Goal: Task Accomplishment & Management: Complete application form

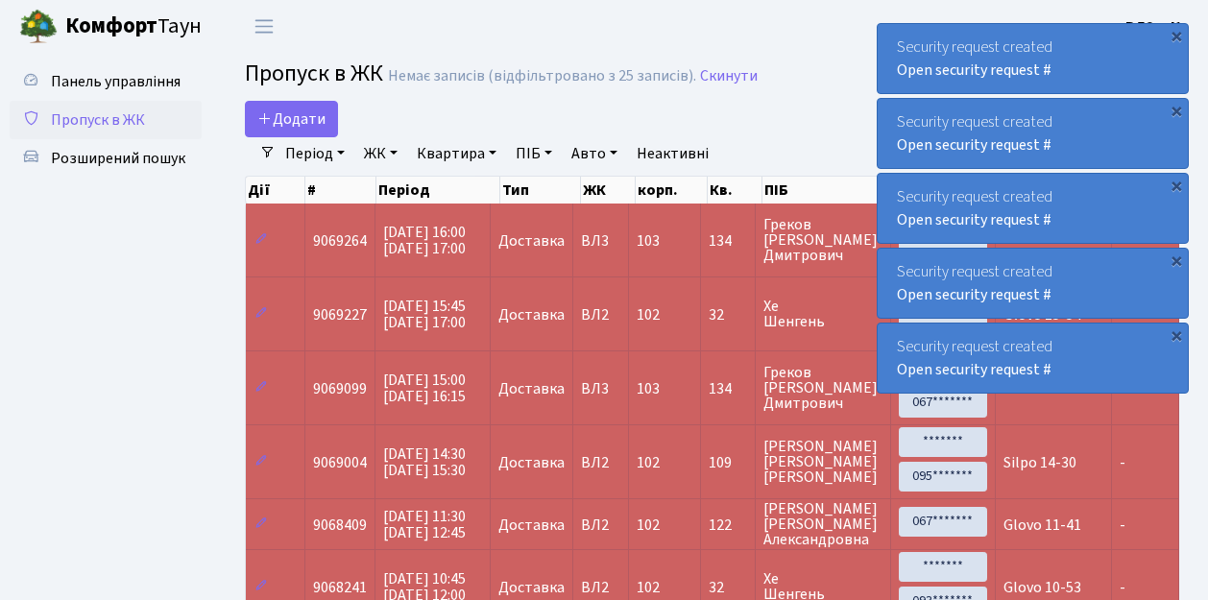
select select "25"
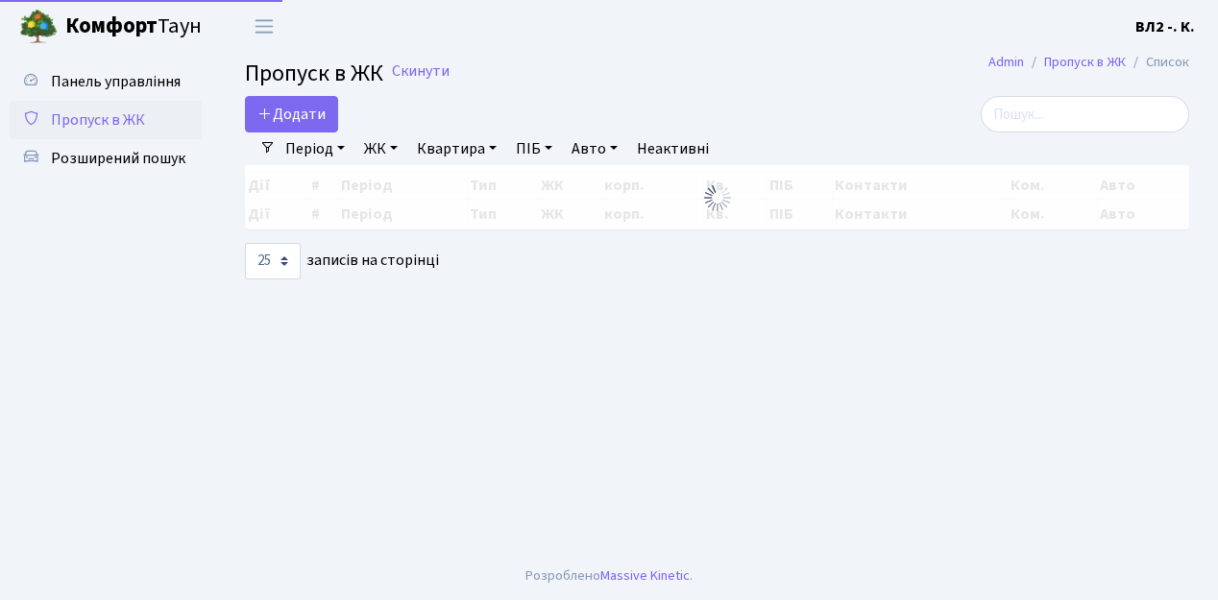
select select "25"
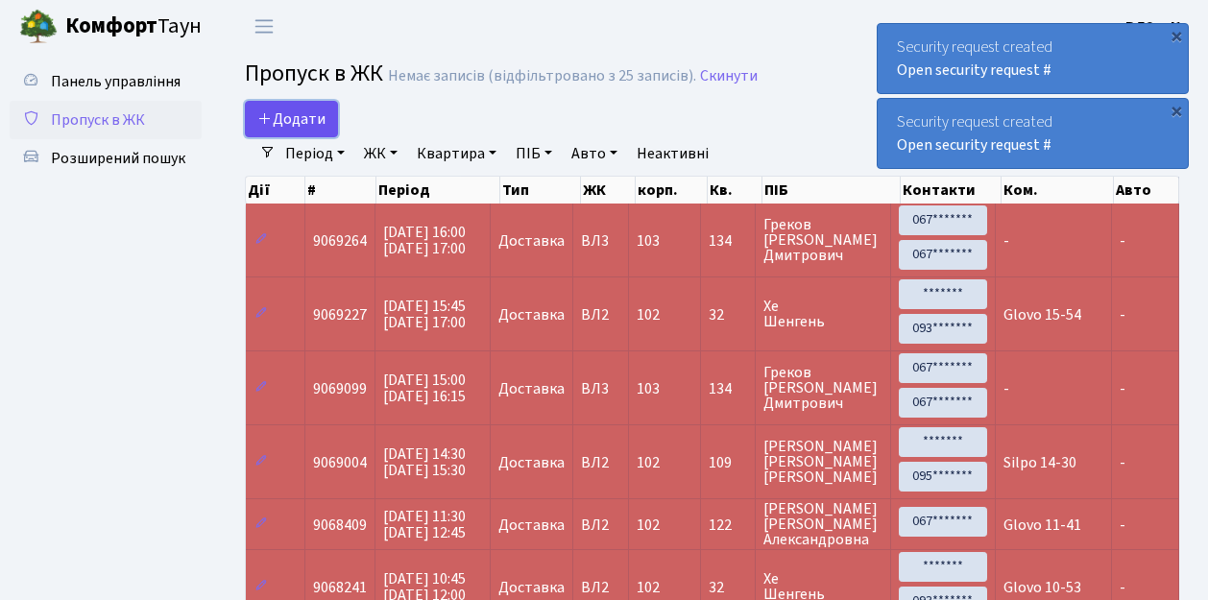
click at [323, 132] on link "Додати" at bounding box center [291, 119] width 93 height 36
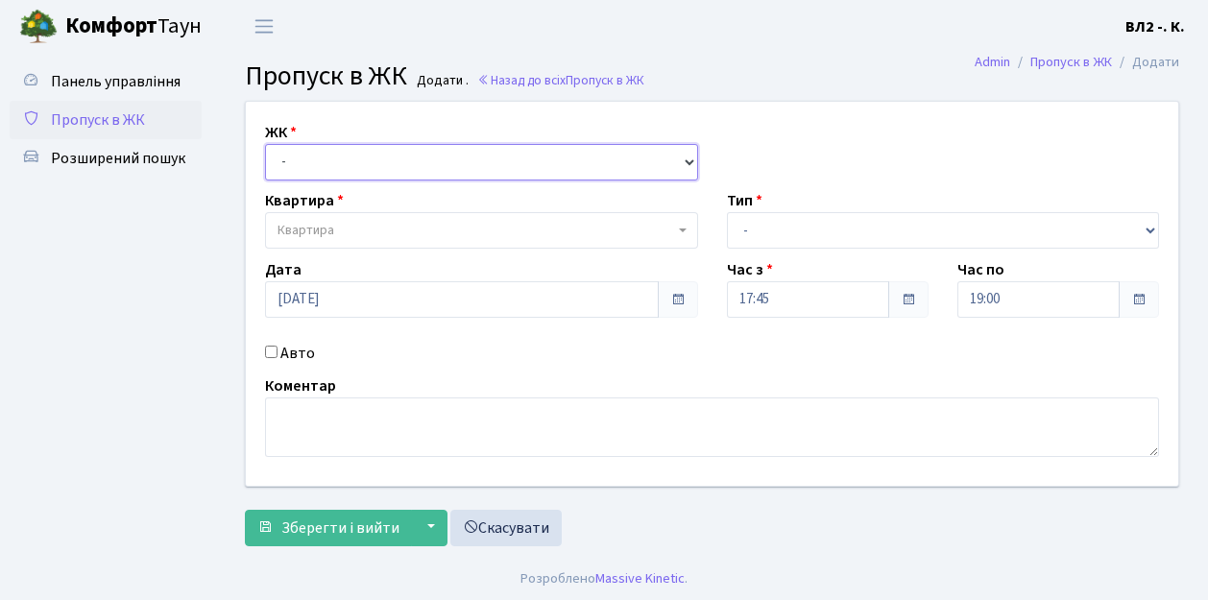
click at [688, 157] on select "- ВЛ1, Ужгородський пров., 4/1 ВЛ2, пр.Голосіївський, 76 ВЛ3, пр.Голосіївський,…" at bounding box center [481, 162] width 433 height 36
select select "317"
click at [265, 144] on select "- ВЛ1, Ужгородський пров., 4/1 ВЛ2, пр.Голосіївський, 76 ВЛ3, пр.Голосіївський,…" at bounding box center [481, 162] width 433 height 36
select select
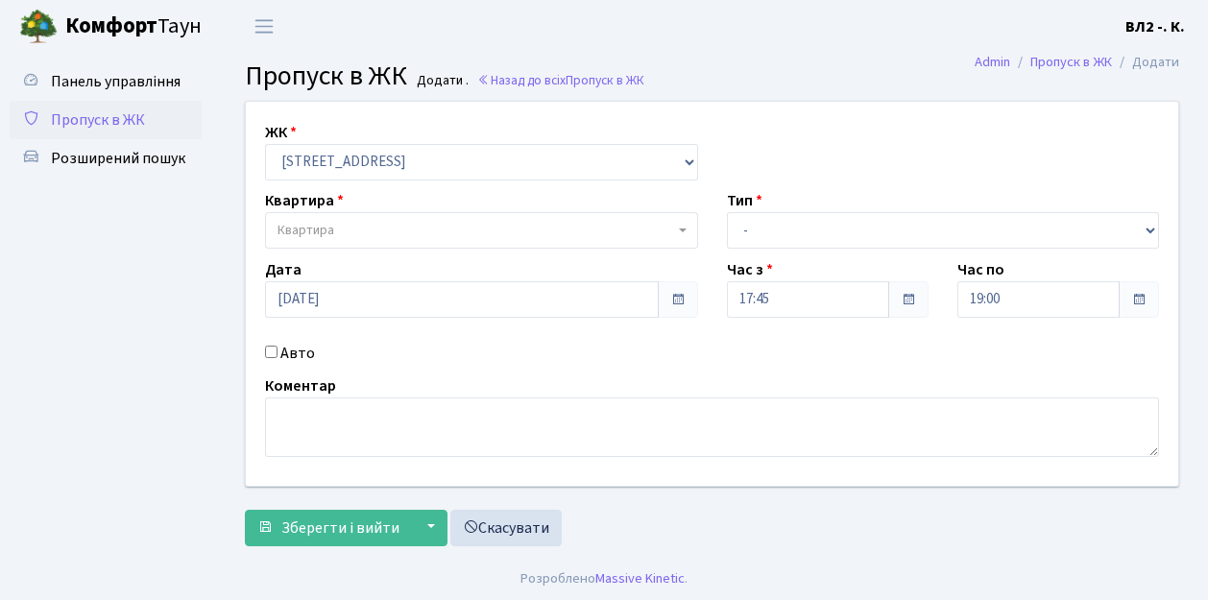
click at [680, 229] on b at bounding box center [683, 231] width 8 height 4
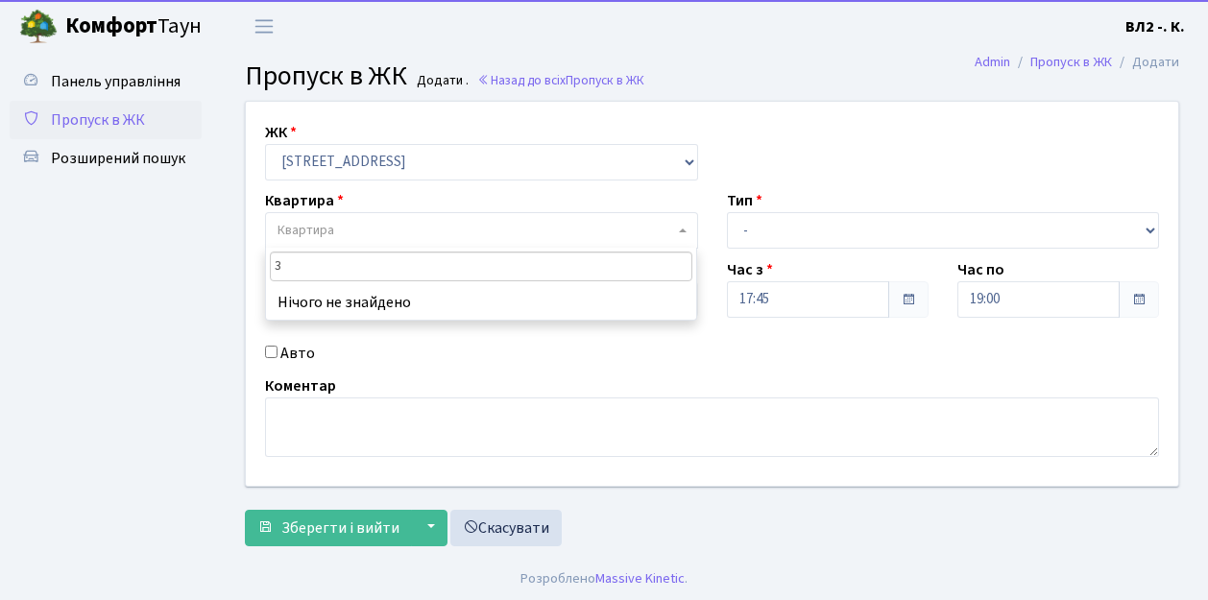
type input "32"
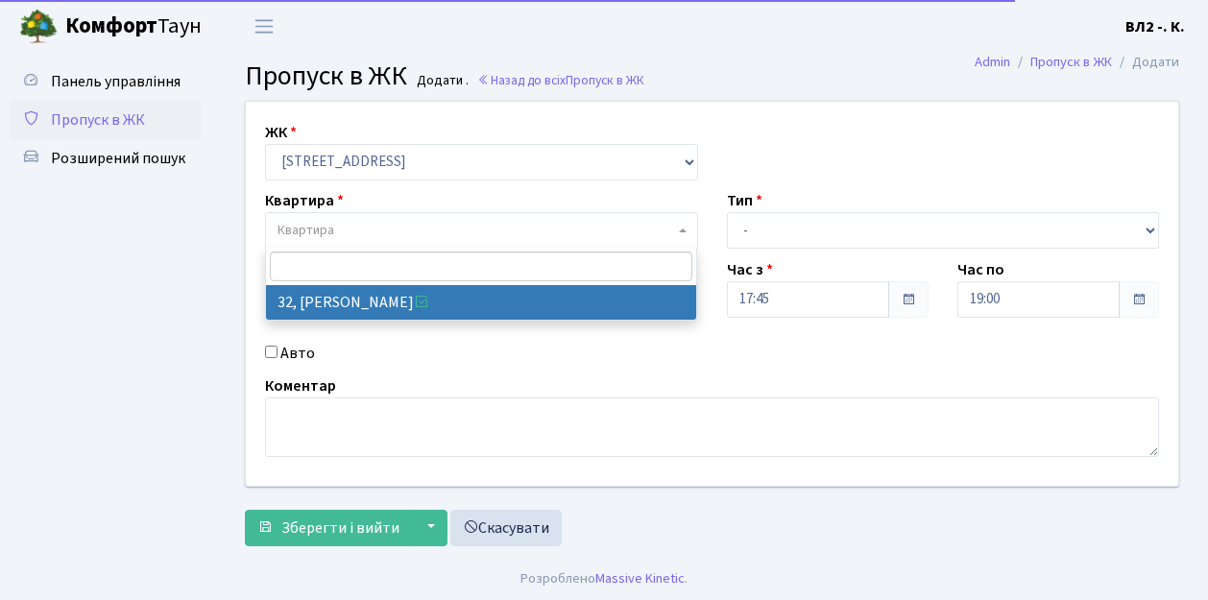
select select "38035"
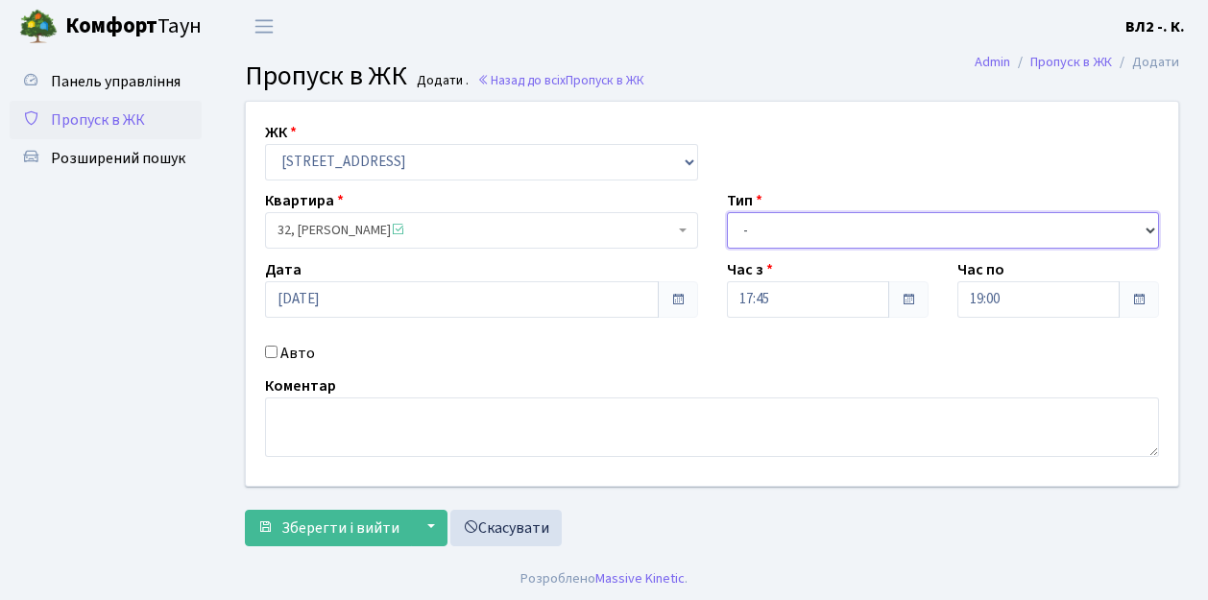
drag, startPoint x: 1148, startPoint y: 228, endPoint x: 1074, endPoint y: 211, distance: 75.7
click at [1148, 227] on select "- Доставка Таксі Гості Сервіс" at bounding box center [943, 230] width 433 height 36
select select "1"
click at [727, 212] on select "- Доставка Таксі Гості Сервіс" at bounding box center [943, 230] width 433 height 36
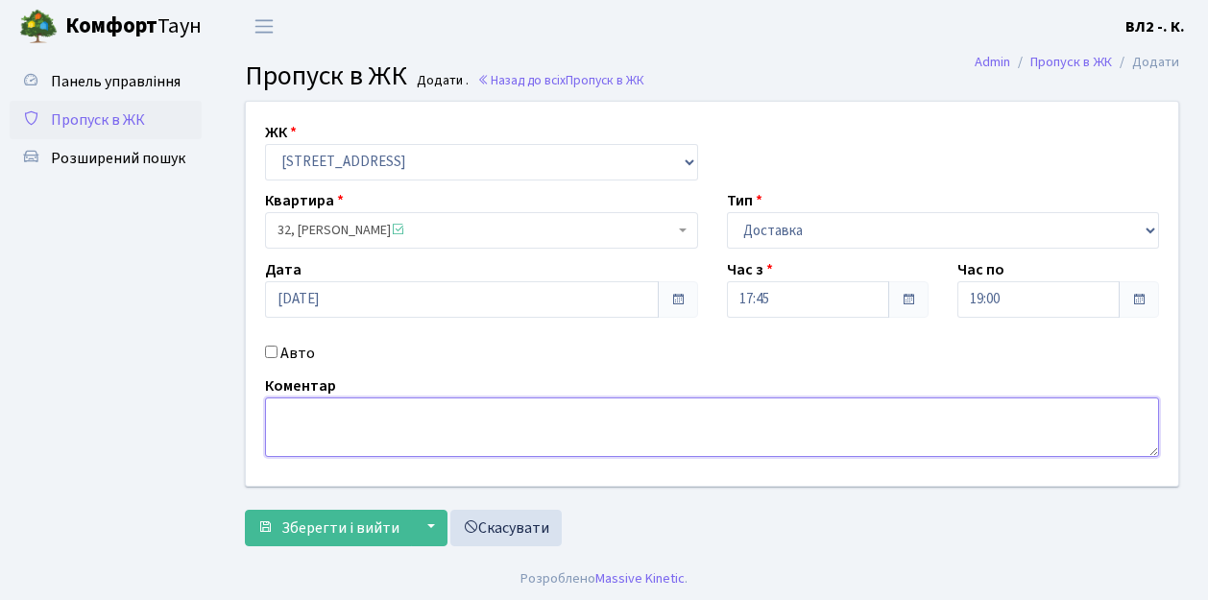
click at [271, 409] on textarea at bounding box center [712, 428] width 894 height 60
type textarea "Bolt Food 17-53"
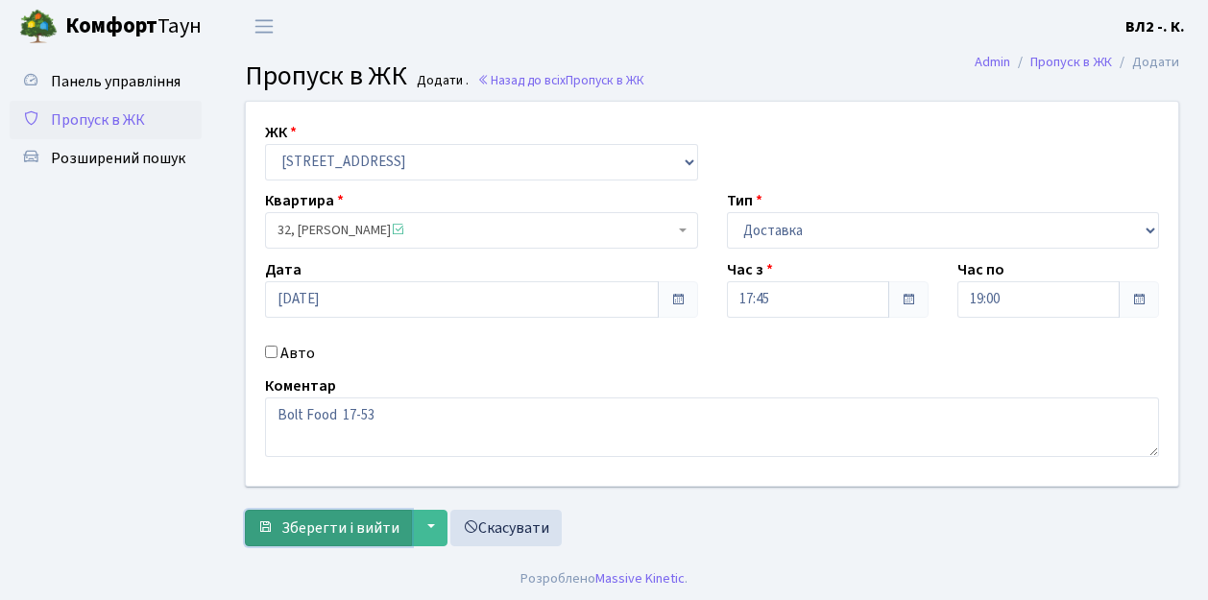
click at [292, 519] on span "Зберегти і вийти" at bounding box center [340, 528] width 118 height 21
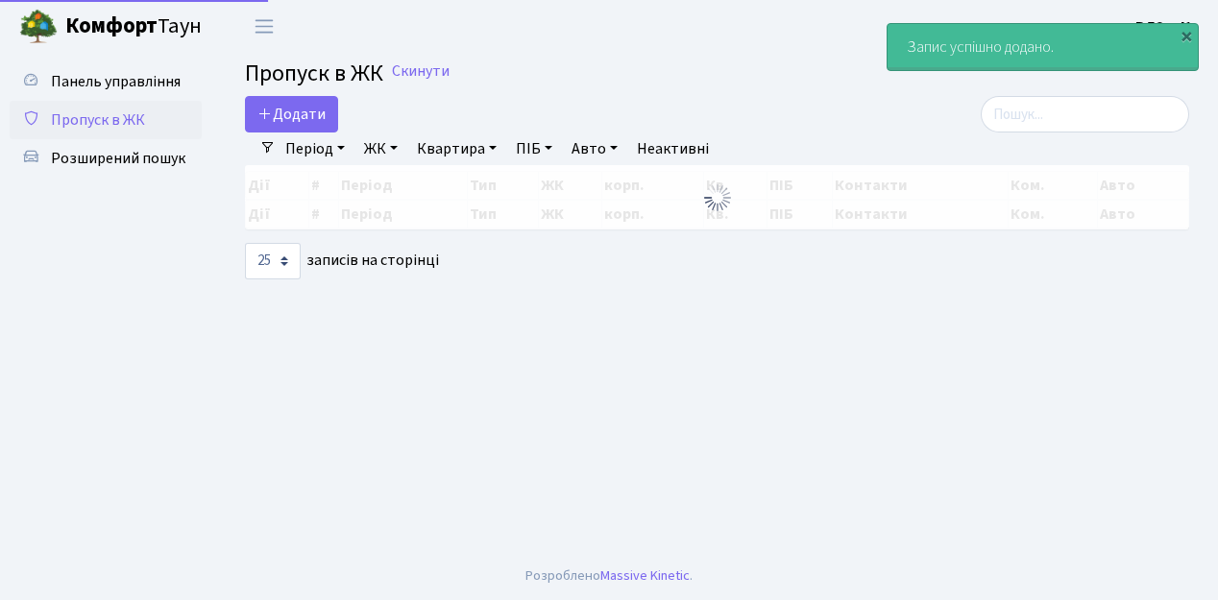
select select "25"
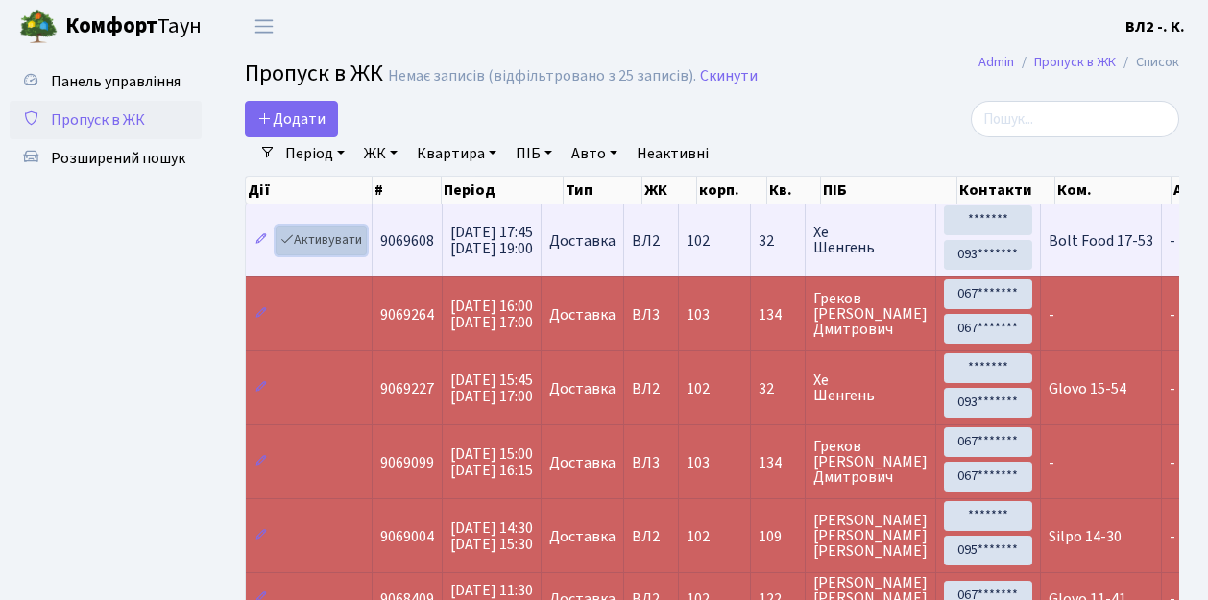
click at [359, 252] on link "Активувати" at bounding box center [321, 241] width 91 height 30
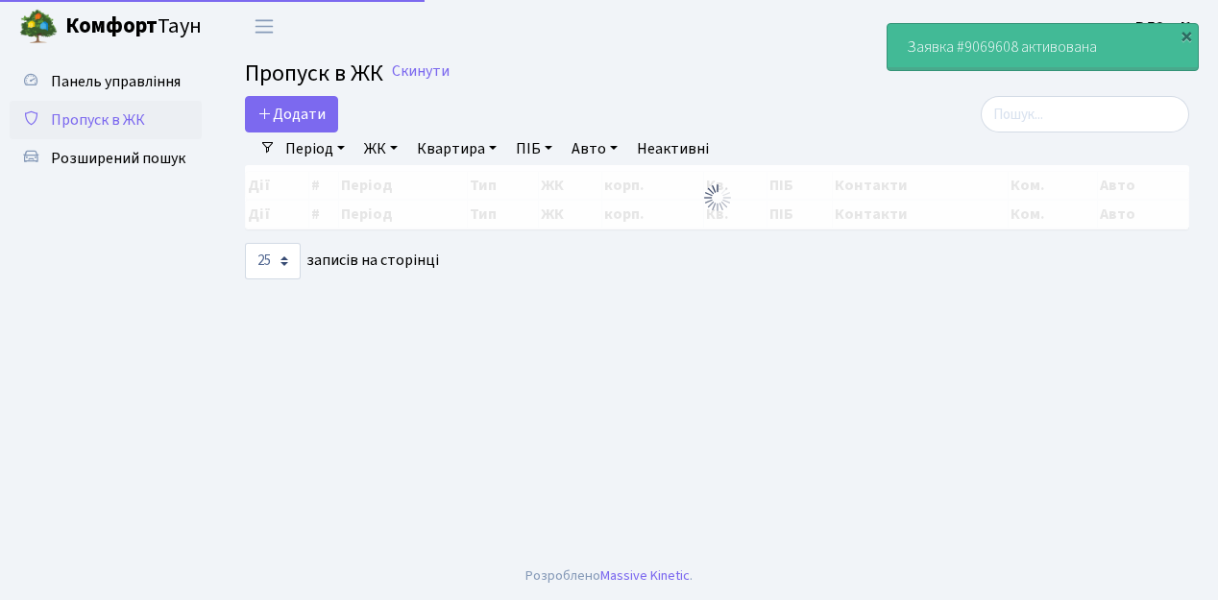
select select "25"
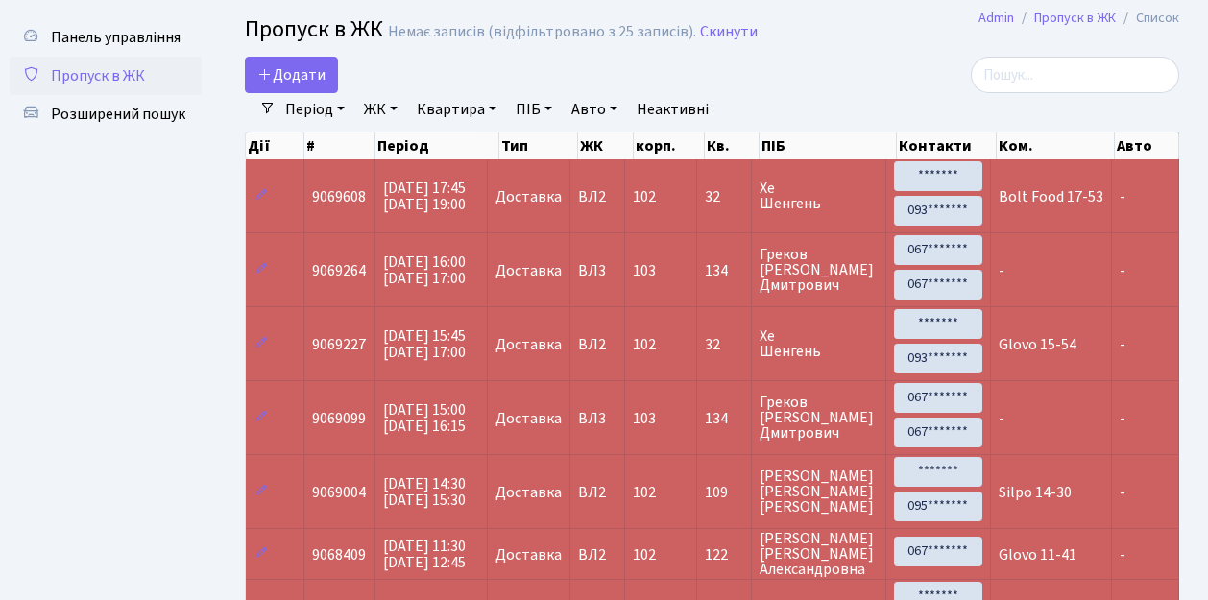
scroll to position [63, 0]
